Goal: Transaction & Acquisition: Purchase product/service

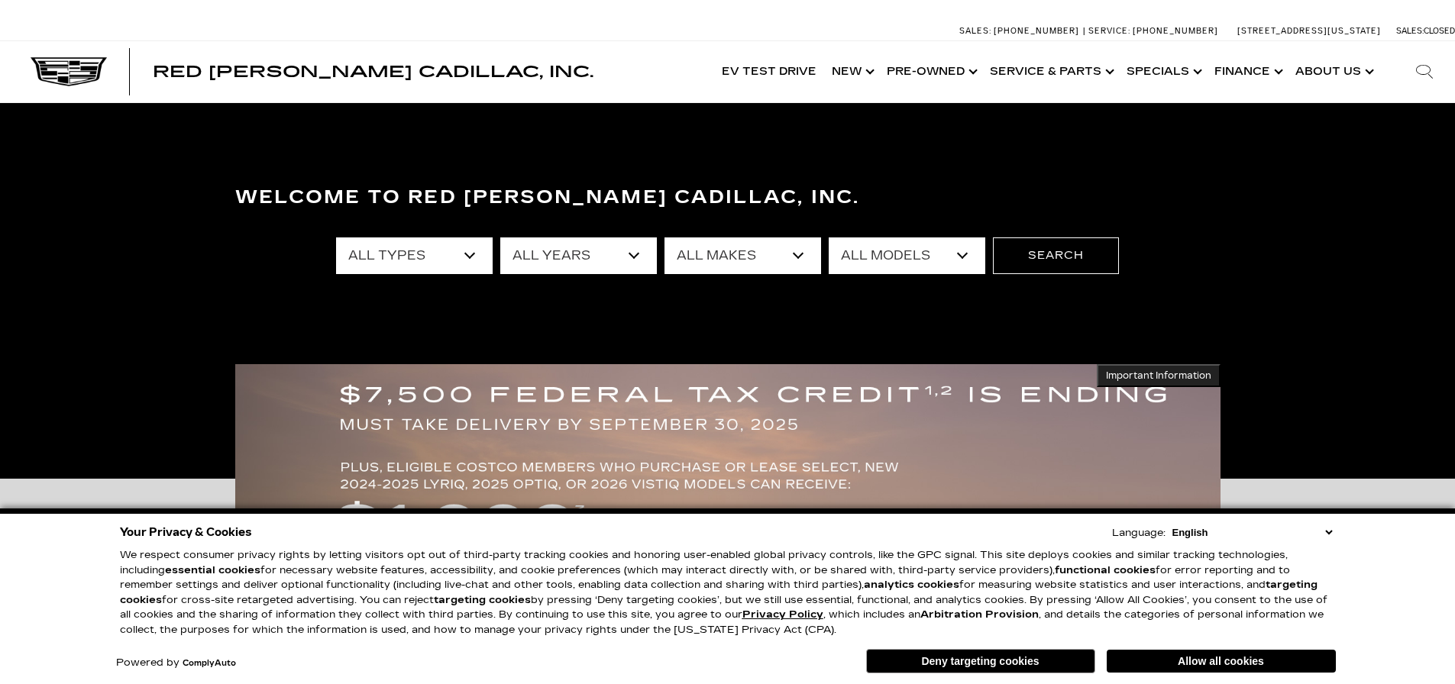
click at [580, 260] on select "All Years 2026 2025 2024 2023 2022 2021 2020 2019 2018 2017 2016 2014 2013 2011…" at bounding box center [578, 256] width 157 height 37
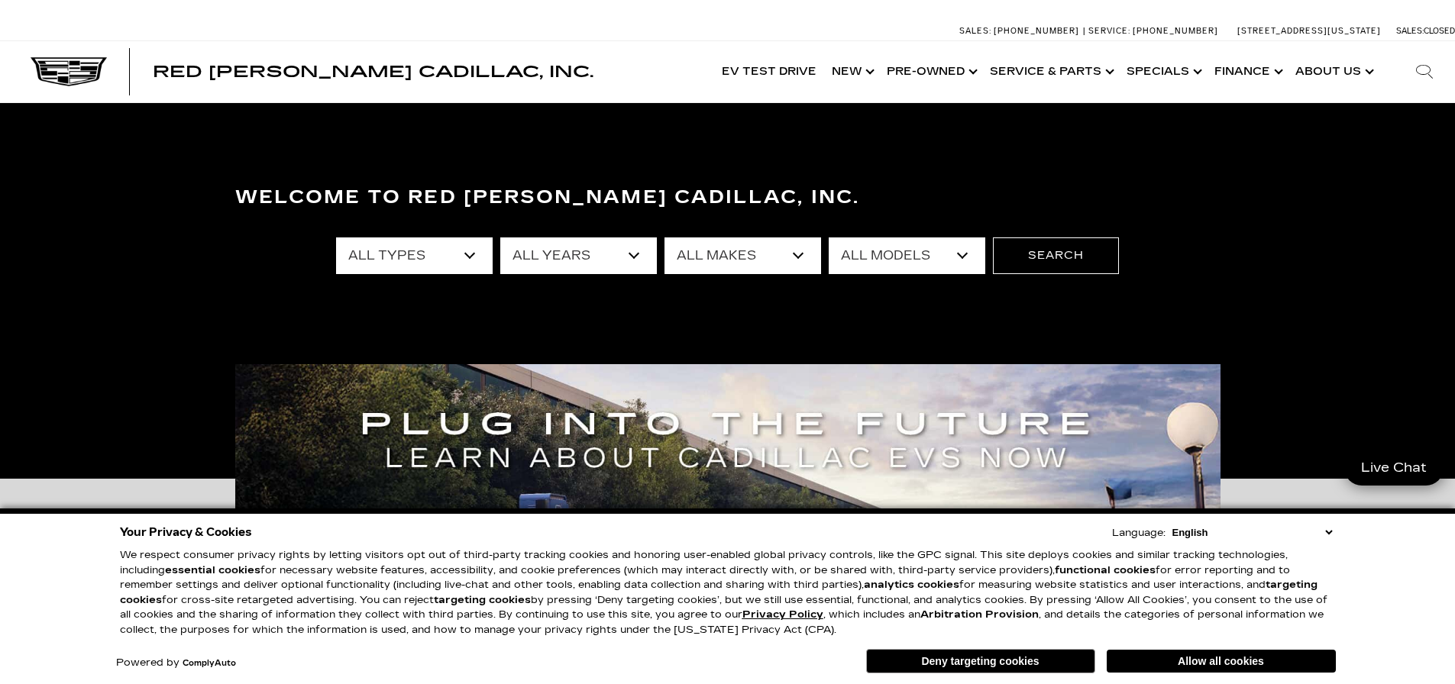
click at [590, 268] on select "All Years 2026 2025 2024 2023 2022 2021 2020 2019 2018 2017 2016 2014 2013 2011…" at bounding box center [578, 256] width 157 height 37
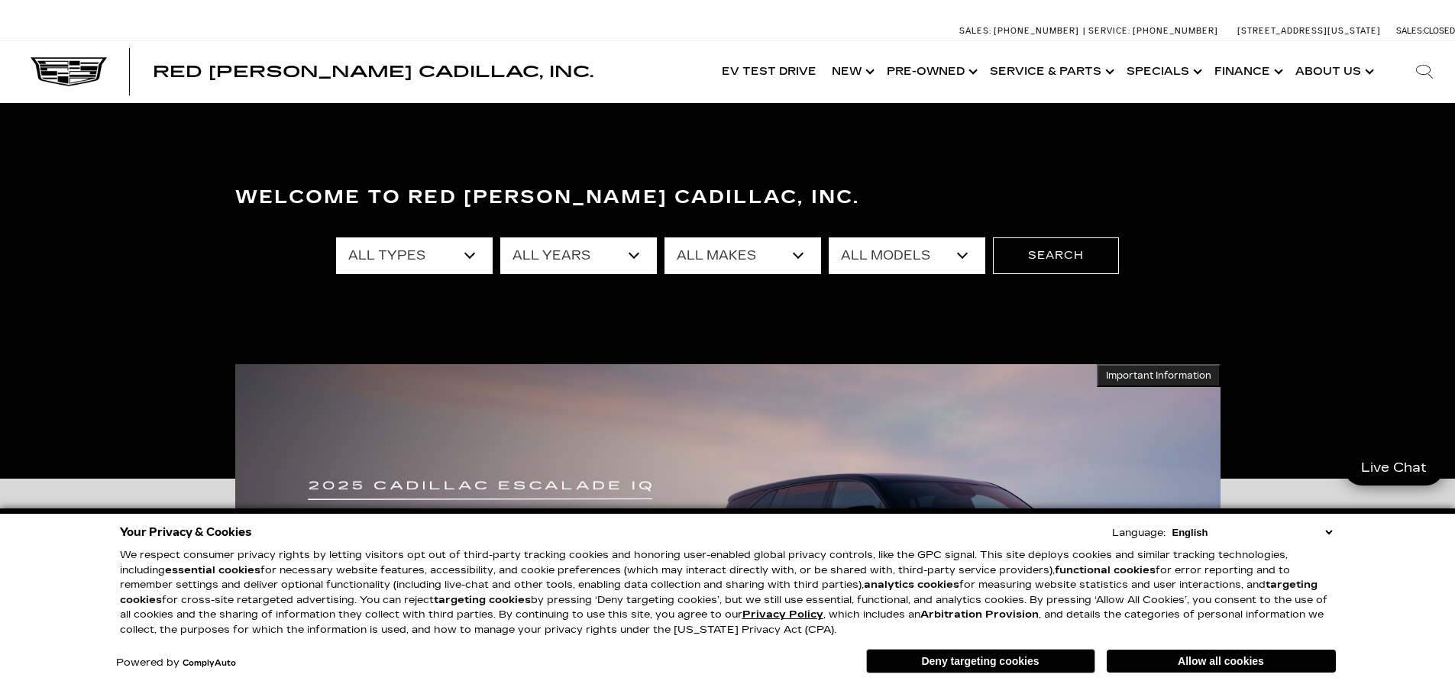
click at [745, 327] on div "Welcome to Red Noland Cadillac, Inc. All Types New Used Certified Used Demo All…" at bounding box center [727, 290] width 1455 height 229
click at [743, 253] on select "All Makes Audi BMW Buick Cadillac Chevrolet Dodge Ford Honda Jeep Land Rover Le…" at bounding box center [742, 256] width 157 height 37
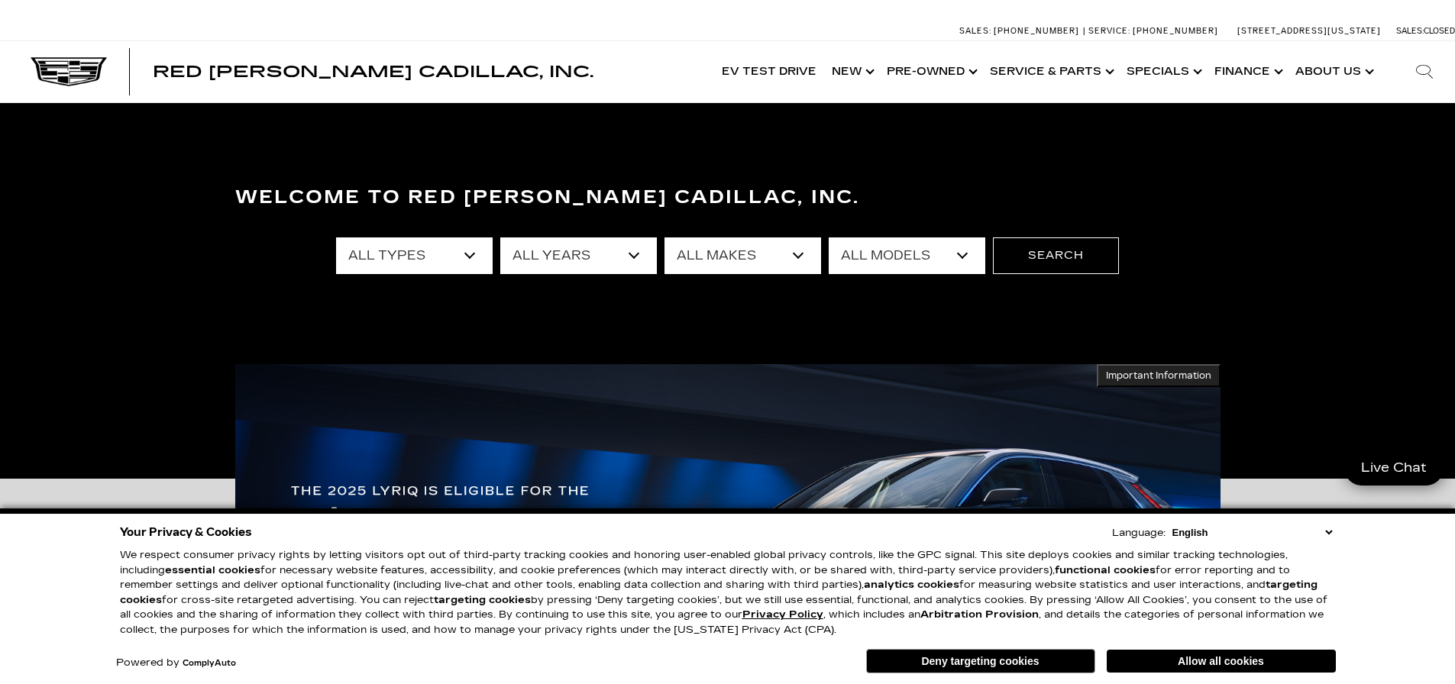
select select "Cadillac"
click at [664, 238] on select "All Makes Audi BMW Buick Cadillac Chevrolet Dodge Ford Honda Jeep Land Rover Le…" at bounding box center [742, 256] width 157 height 37
click at [858, 254] on select "All Models CT4 CT5 DTS Escalade Escalade ESV ESCALADE IQ ESCALADE IQL LYRIQ OPT…" at bounding box center [907, 256] width 157 height 37
select select "XT6"
click at [829, 238] on select "All Models CT4 CT5 DTS Escalade Escalade ESV ESCALADE IQ ESCALADE IQL LYRIQ OPT…" at bounding box center [907, 256] width 157 height 37
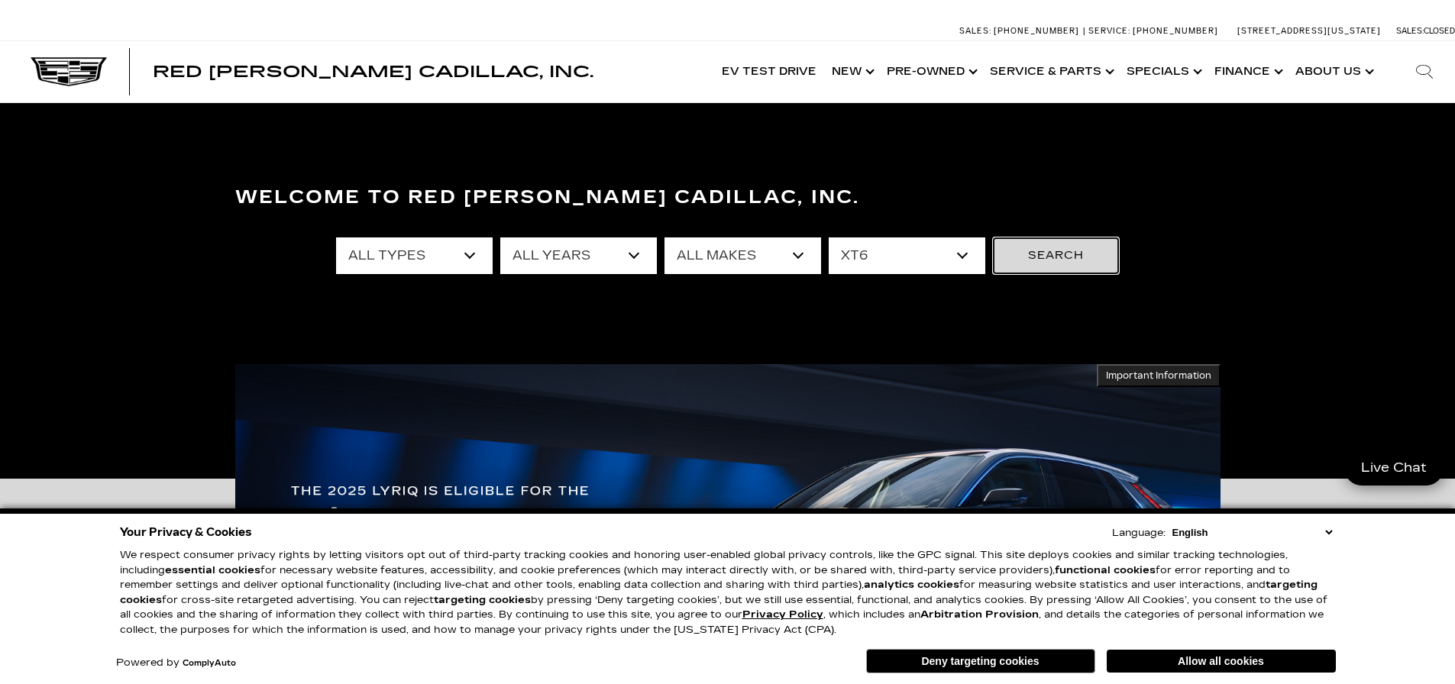
click at [1063, 246] on button "Search" at bounding box center [1056, 256] width 126 height 37
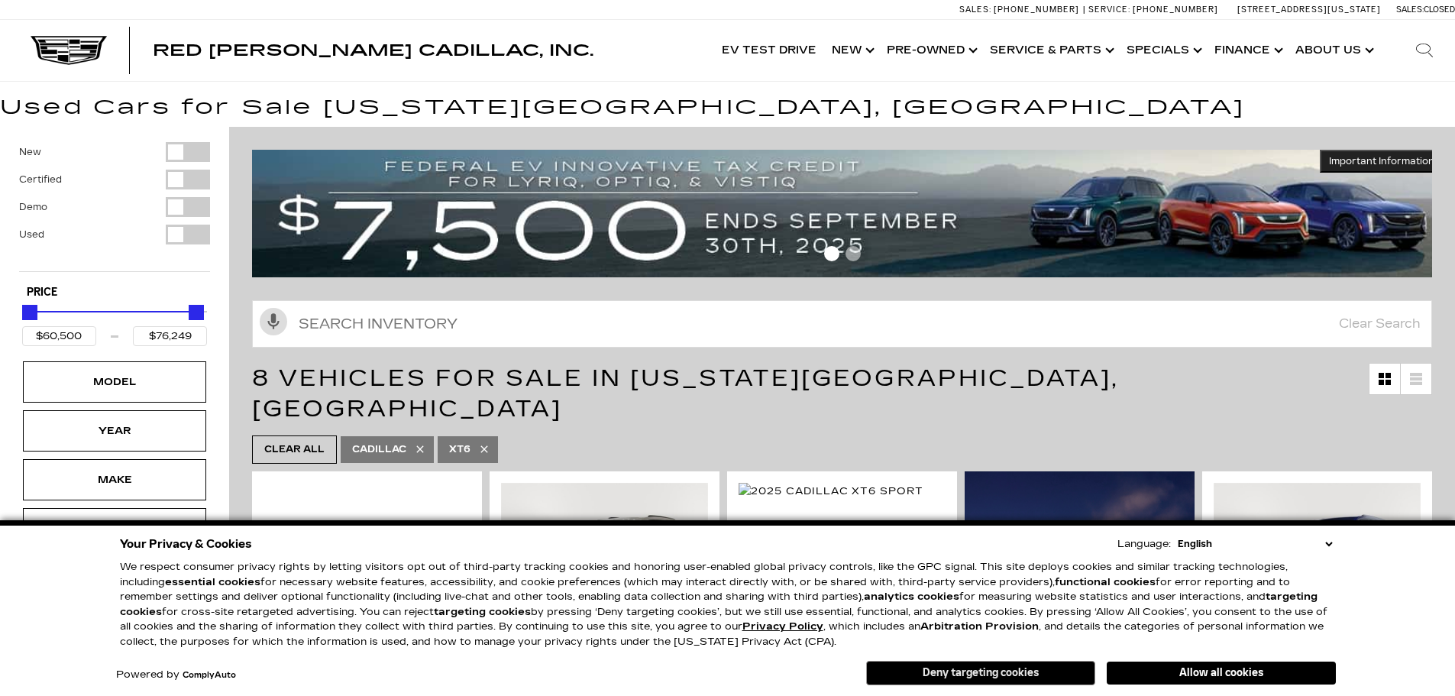
click at [980, 678] on button "Deny targeting cookies" at bounding box center [980, 673] width 229 height 24
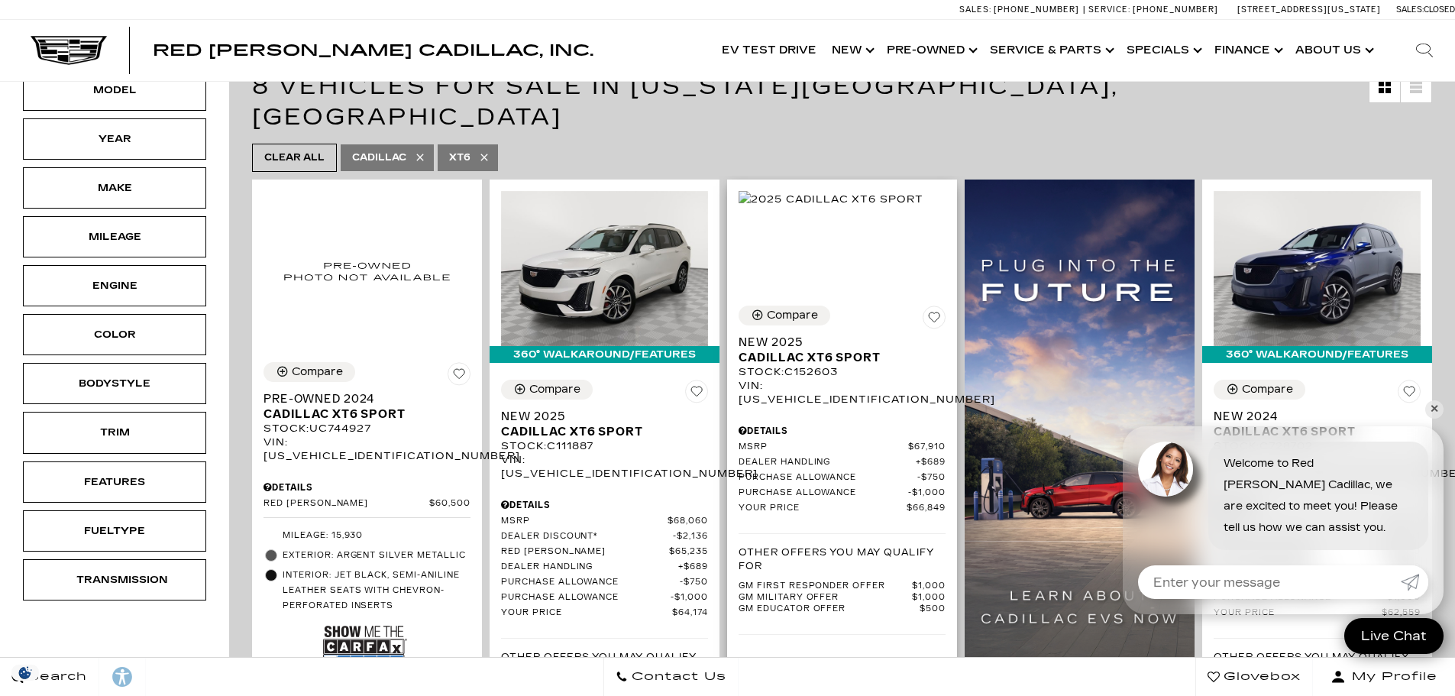
scroll to position [153, 0]
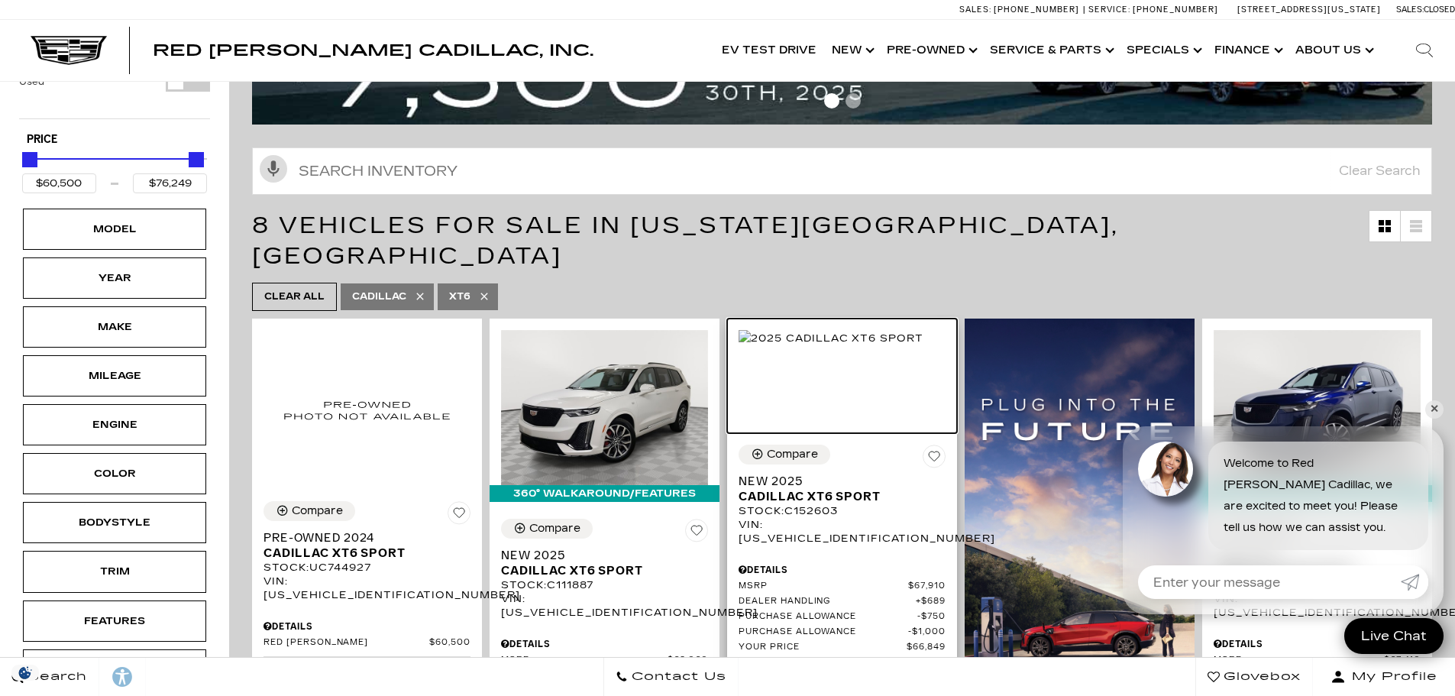
click at [821, 347] on img at bounding box center [831, 338] width 185 height 17
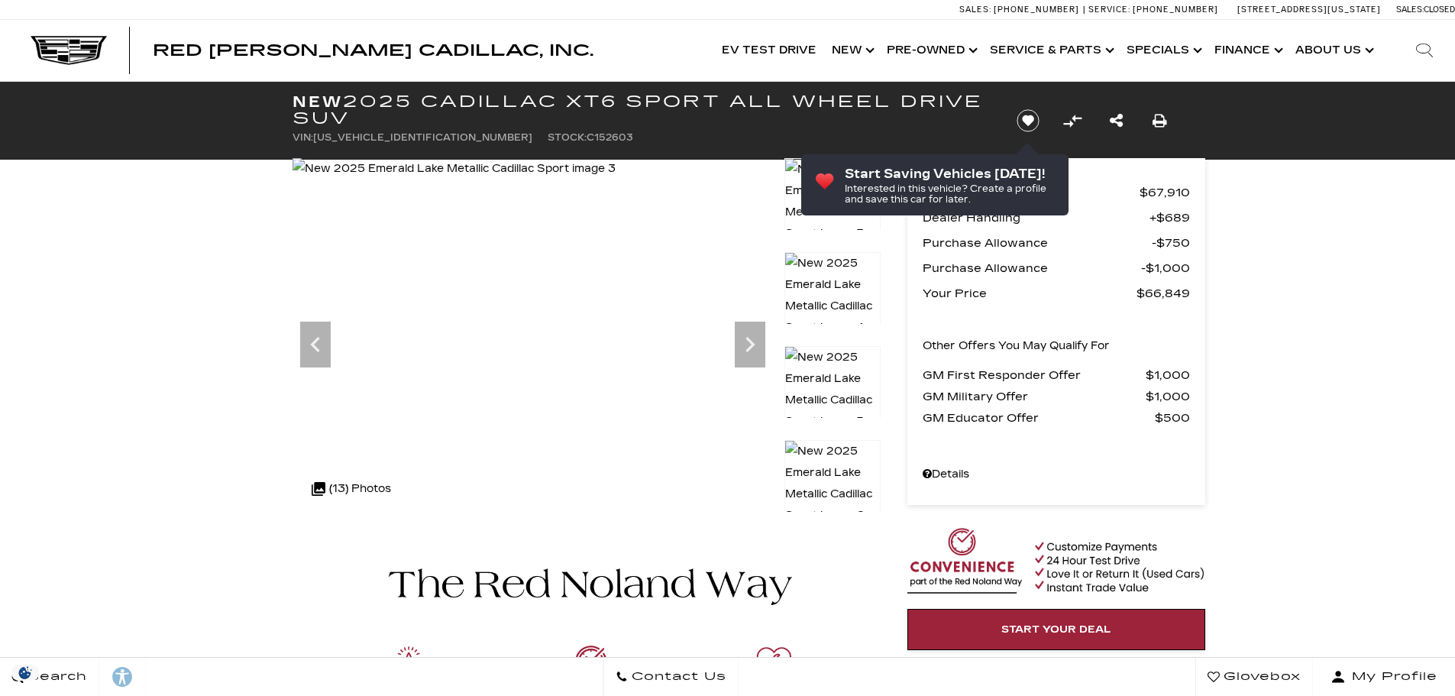
click at [833, 380] on img at bounding box center [832, 389] width 96 height 87
click at [833, 380] on div at bounding box center [832, 382] width 32 height 32
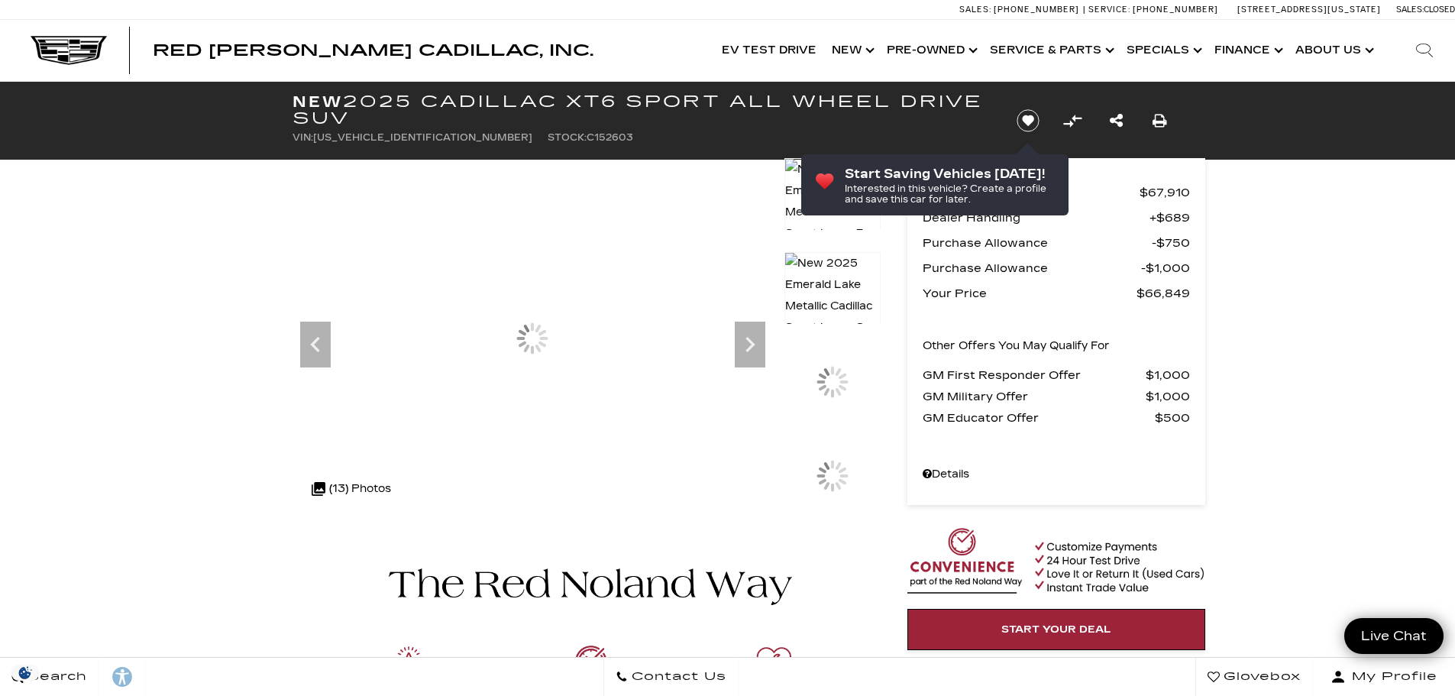
click at [833, 380] on div at bounding box center [832, 382] width 32 height 32
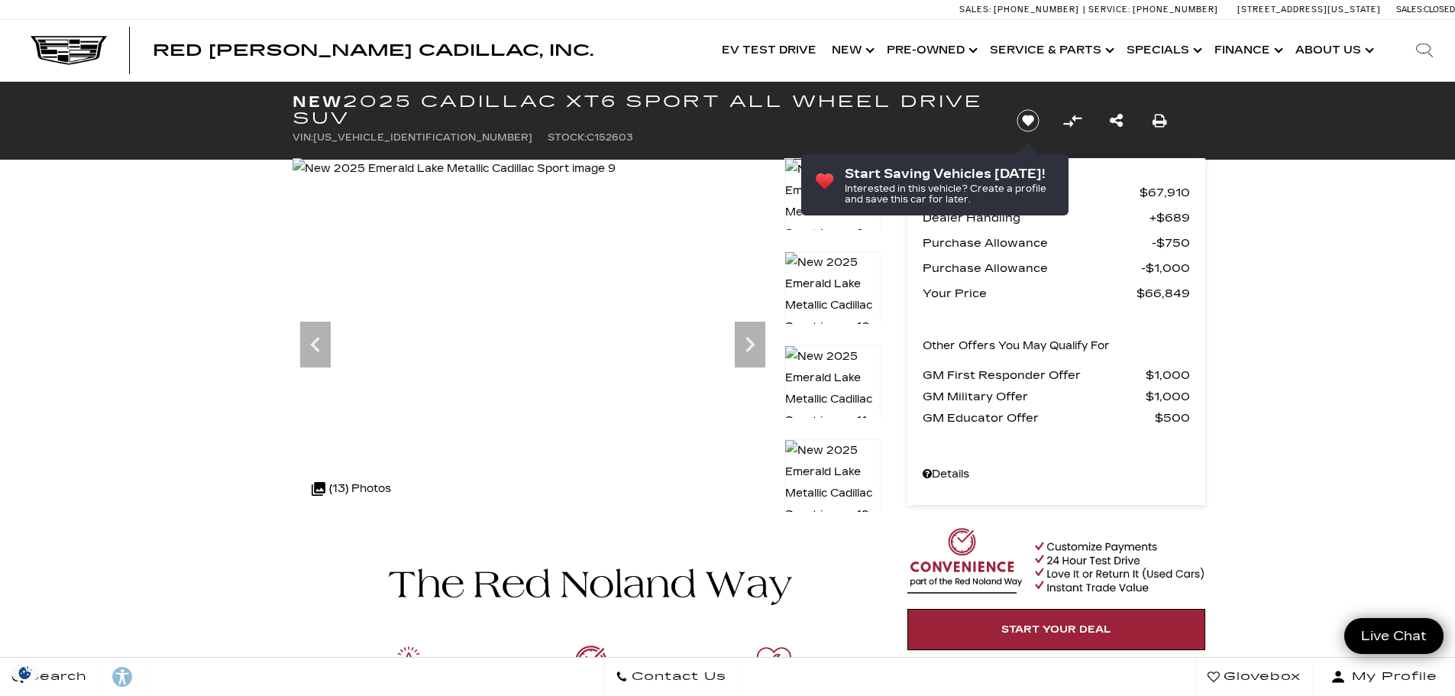
click at [833, 380] on img at bounding box center [832, 388] width 96 height 87
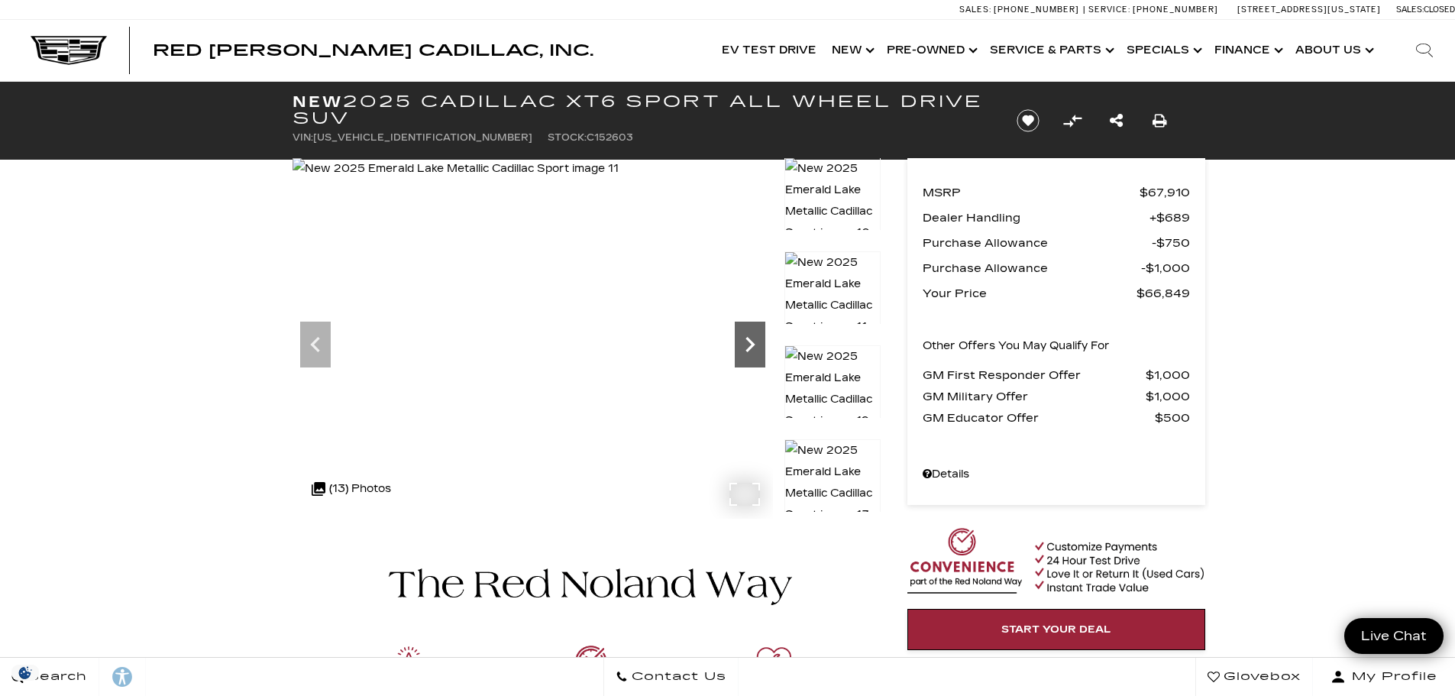
click at [741, 338] on icon "Next" at bounding box center [750, 344] width 31 height 31
click at [621, 179] on img at bounding box center [457, 168] width 328 height 21
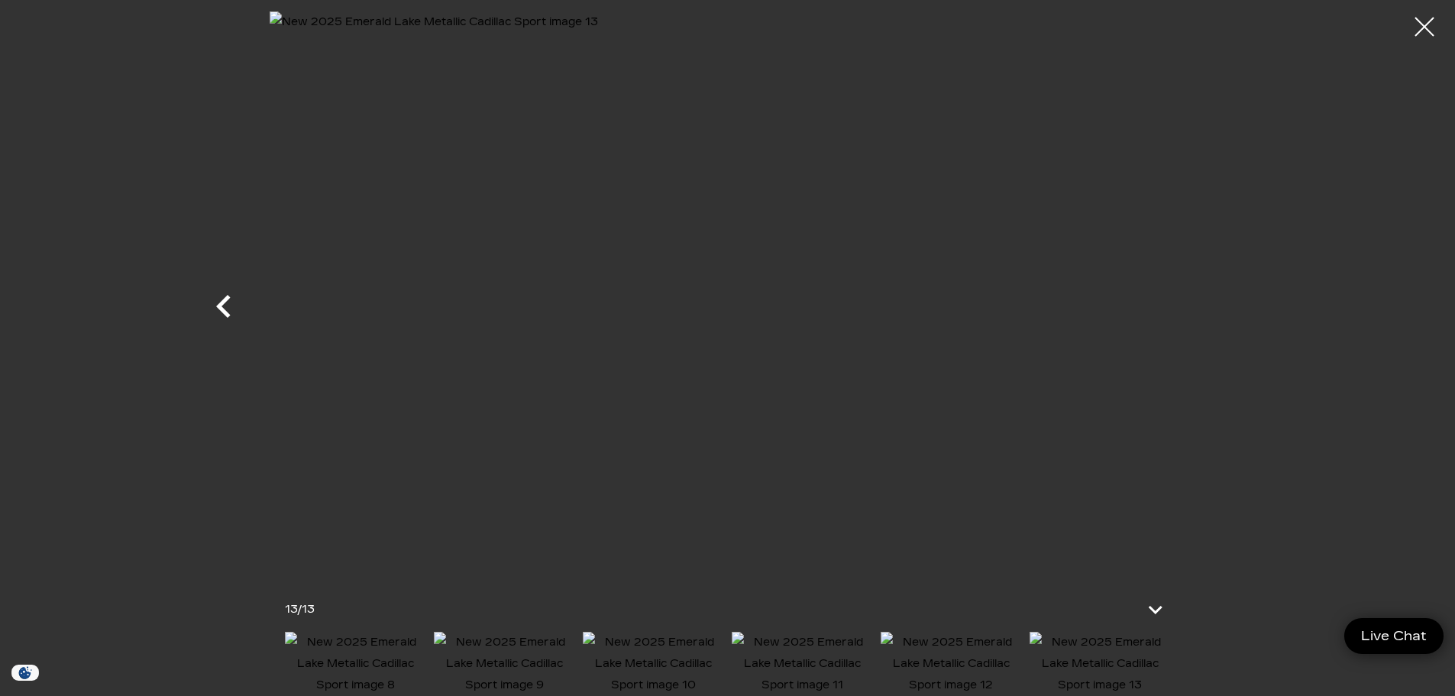
click at [215, 310] on icon "Previous" at bounding box center [224, 306] width 46 height 46
